Goal: Register for event/course

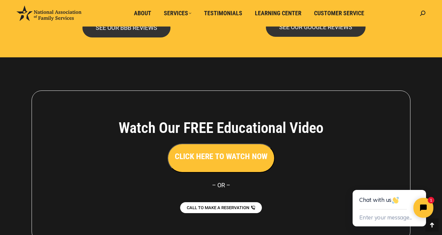
scroll to position [1509, 0]
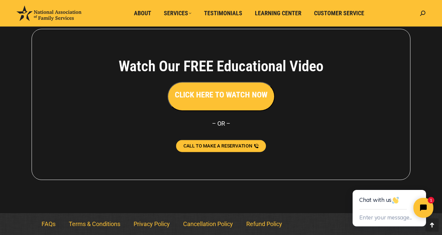
click at [243, 147] on span "CALL TO MAKE A RESERVATION" at bounding box center [217, 146] width 69 height 5
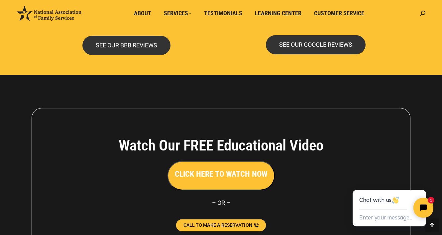
scroll to position [1424, 0]
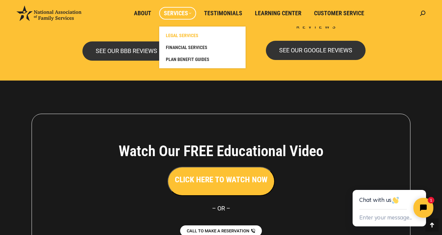
click at [189, 37] on span "LEGAL SERVICES" at bounding box center [182, 36] width 33 height 6
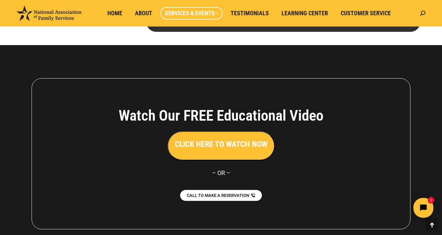
scroll to position [3473, 0]
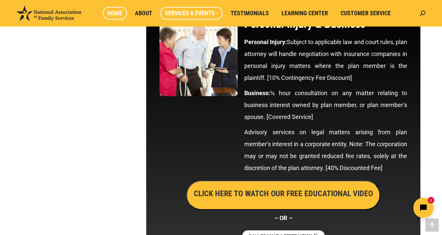
click at [112, 12] on span "Home" at bounding box center [114, 13] width 15 height 7
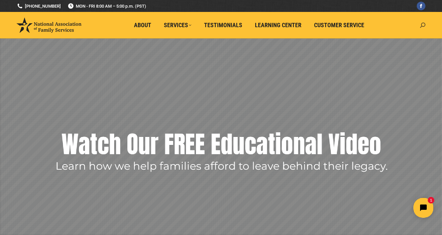
click at [421, 25] on icon at bounding box center [422, 25] width 5 height 5
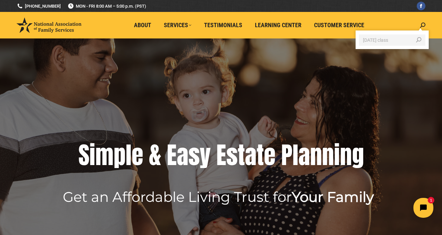
type input "october 15th class"
click input "Go!" at bounding box center [0, 0] width 0 height 0
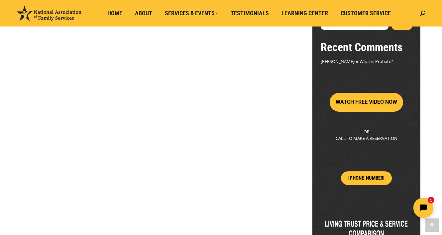
scroll to position [167, 0]
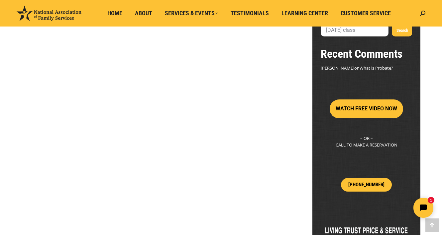
click at [377, 146] on p "– OR – CALL TO MAKE A RESERVATION" at bounding box center [365, 141] width 91 height 13
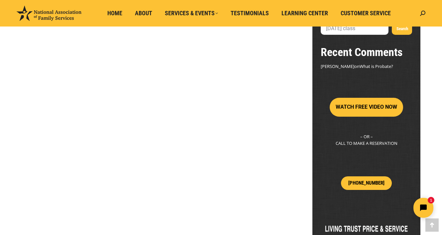
scroll to position [0, 0]
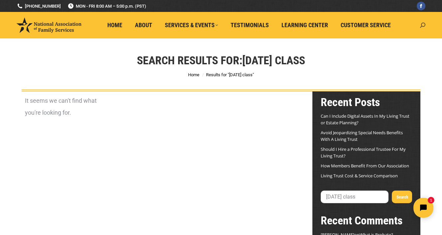
click at [421, 25] on icon at bounding box center [422, 25] width 5 height 5
type input "live seminar in modestooctober 15th class"
click input "Go!" at bounding box center [0, 0] width 0 height 0
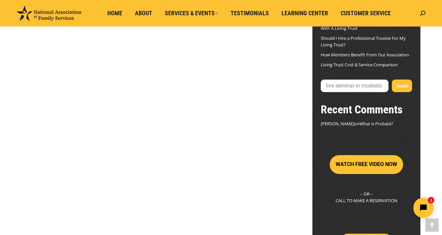
scroll to position [122, 0]
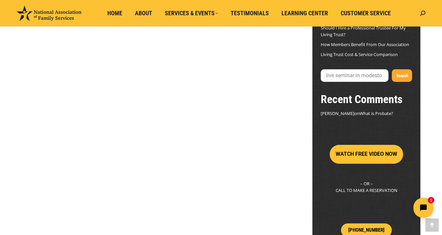
click at [399, 74] on button "Search" at bounding box center [402, 75] width 20 height 13
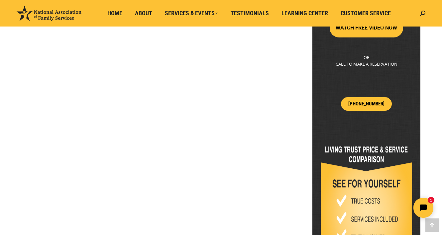
scroll to position [266, 0]
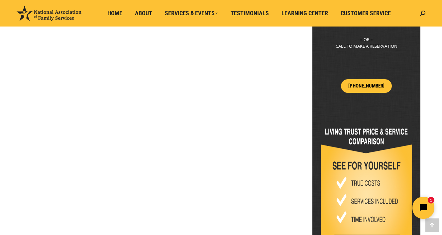
click at [422, 207] on icon "Open chat widget" at bounding box center [427, 208] width 10 height 10
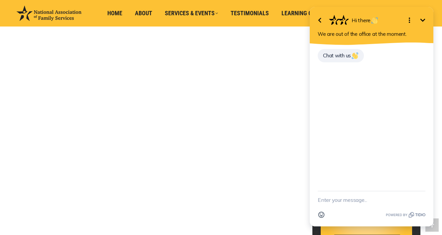
click at [330, 201] on textarea "New message" at bounding box center [371, 200] width 108 height 17
type textarea "how can i register for modesto october 15th live seminsr?"
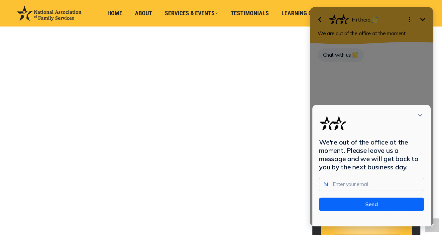
scroll to position [0, 0]
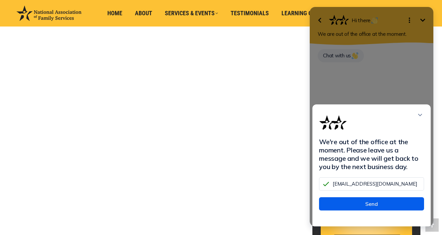
type input "shantytom@hotmail.com"
click at [375, 211] on button "Send" at bounding box center [371, 204] width 105 height 13
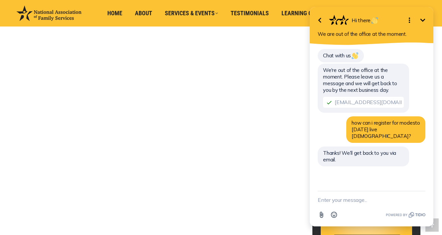
click at [331, 200] on textarea "New message" at bounding box center [371, 200] width 108 height 17
type textarea "would like to register"
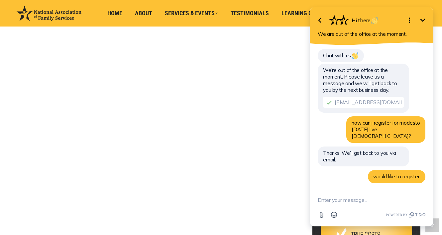
scroll to position [158, 0]
click at [319, 20] on icon "button" at bounding box center [319, 20] width 3 height 5
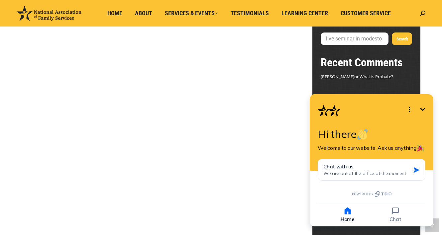
click at [226, 118] on div "It seems we can't find what you're looking for." at bounding box center [159, 158] width 274 height 451
click at [283, 190] on div "It seems we can't find what you're looking for." at bounding box center [159, 158] width 274 height 451
click at [342, 216] on button "Home" at bounding box center [347, 215] width 46 height 16
click at [391, 80] on footer "Tammie Houston on What is Probate?" at bounding box center [365, 77] width 91 height 8
click at [425, 108] on icon "Minimize" at bounding box center [422, 110] width 8 height 8
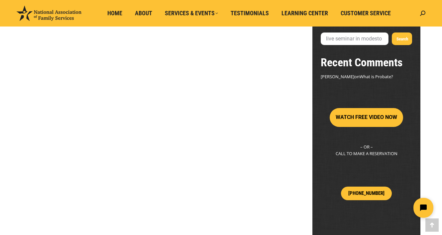
click at [370, 195] on html at bounding box center [381, 208] width 114 height 31
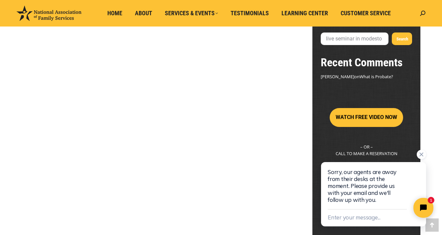
click at [405, 152] on div at bounding box center [373, 157] width 105 height 15
click at [424, 155] on icon "Close chat widget" at bounding box center [421, 154] width 7 height 7
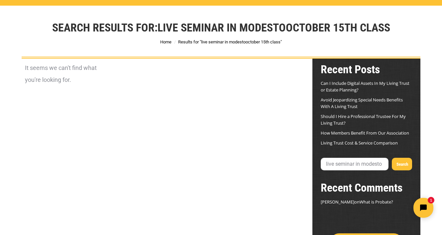
scroll to position [0, 0]
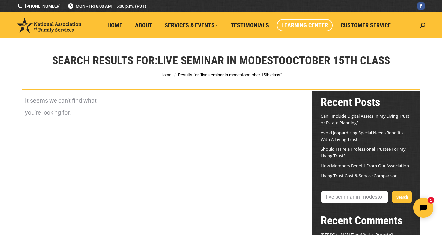
click at [312, 24] on span "Learning Center" at bounding box center [304, 25] width 46 height 7
